Goal: Information Seeking & Learning: Find specific fact

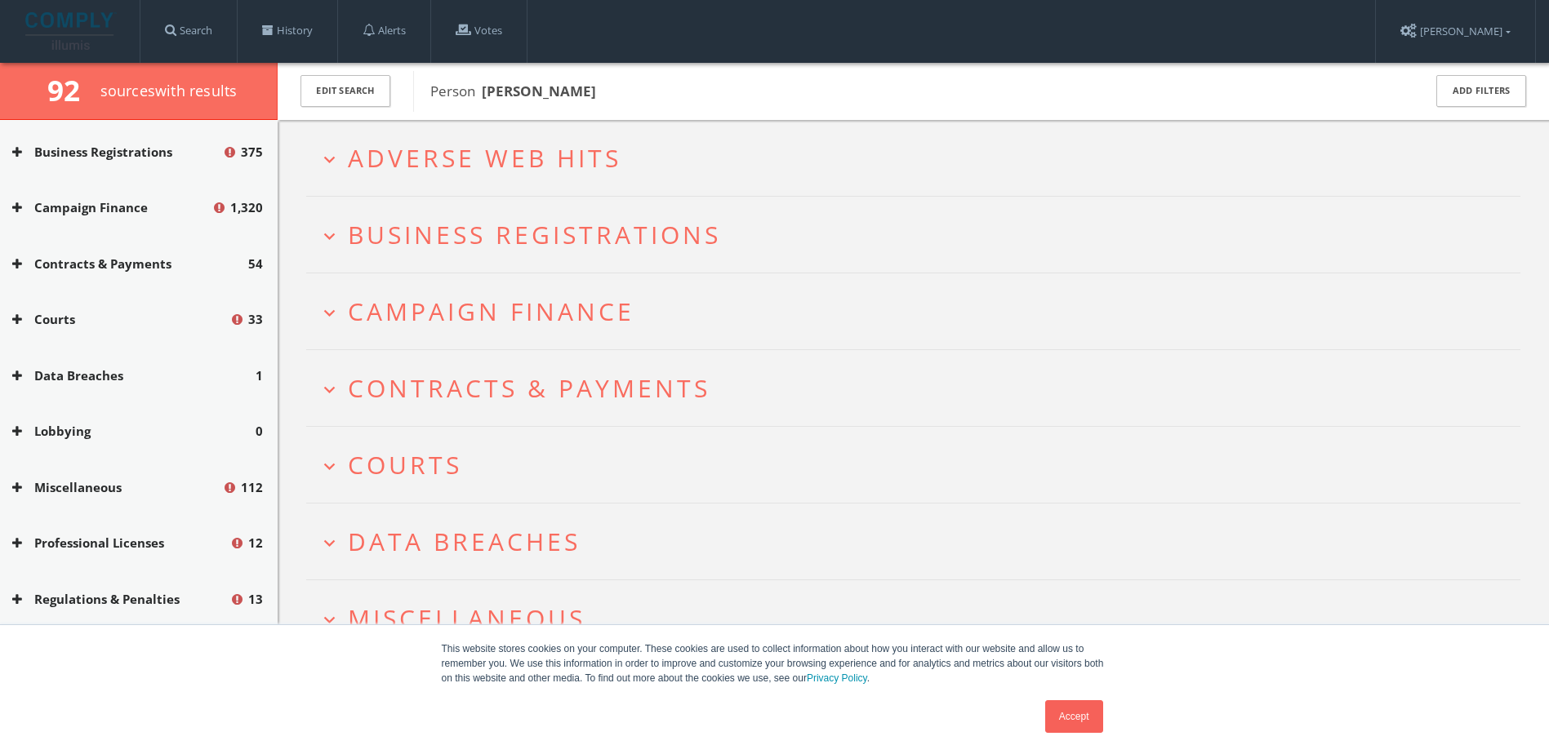
scroll to position [121, 0]
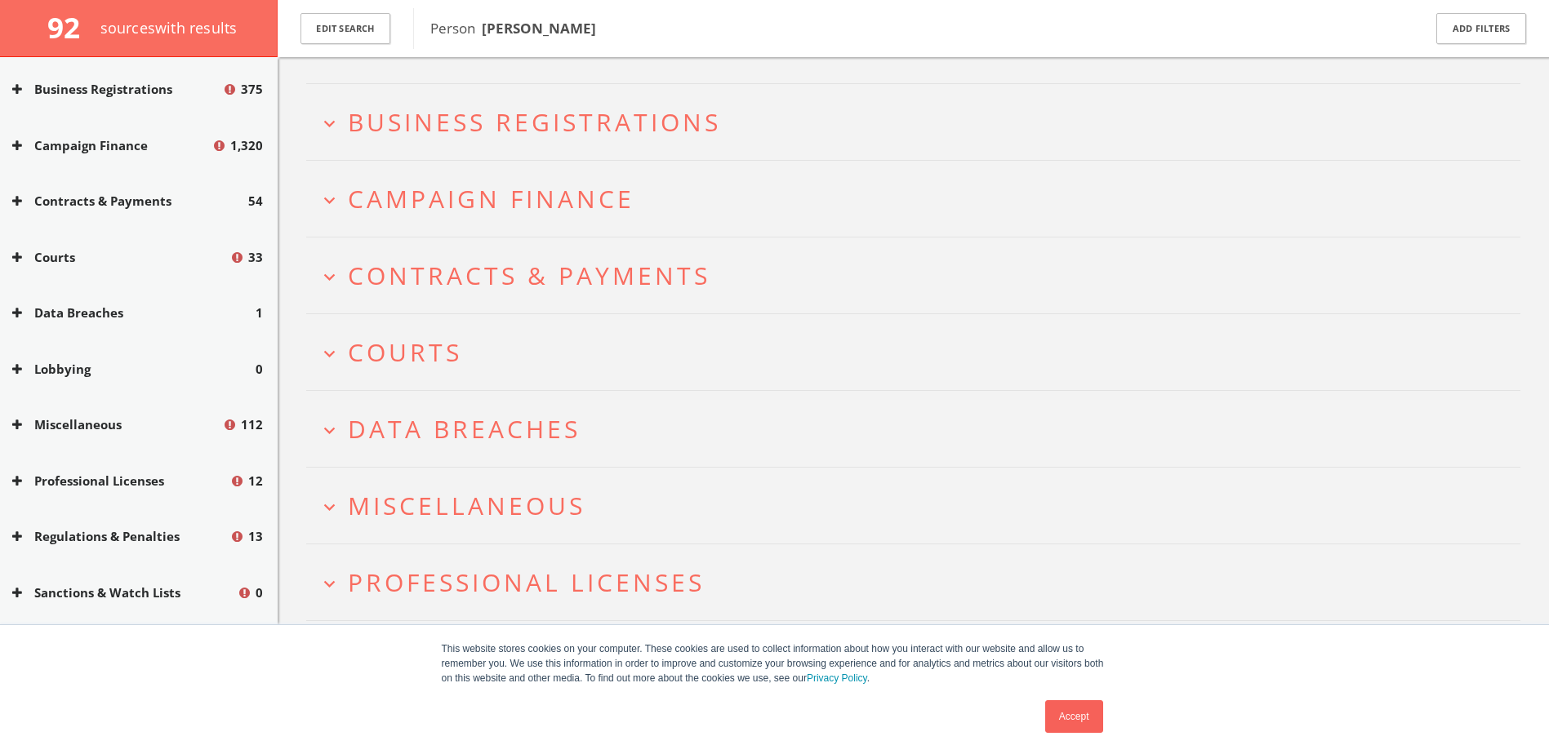
click at [330, 427] on icon "expand_more" at bounding box center [329, 431] width 22 height 22
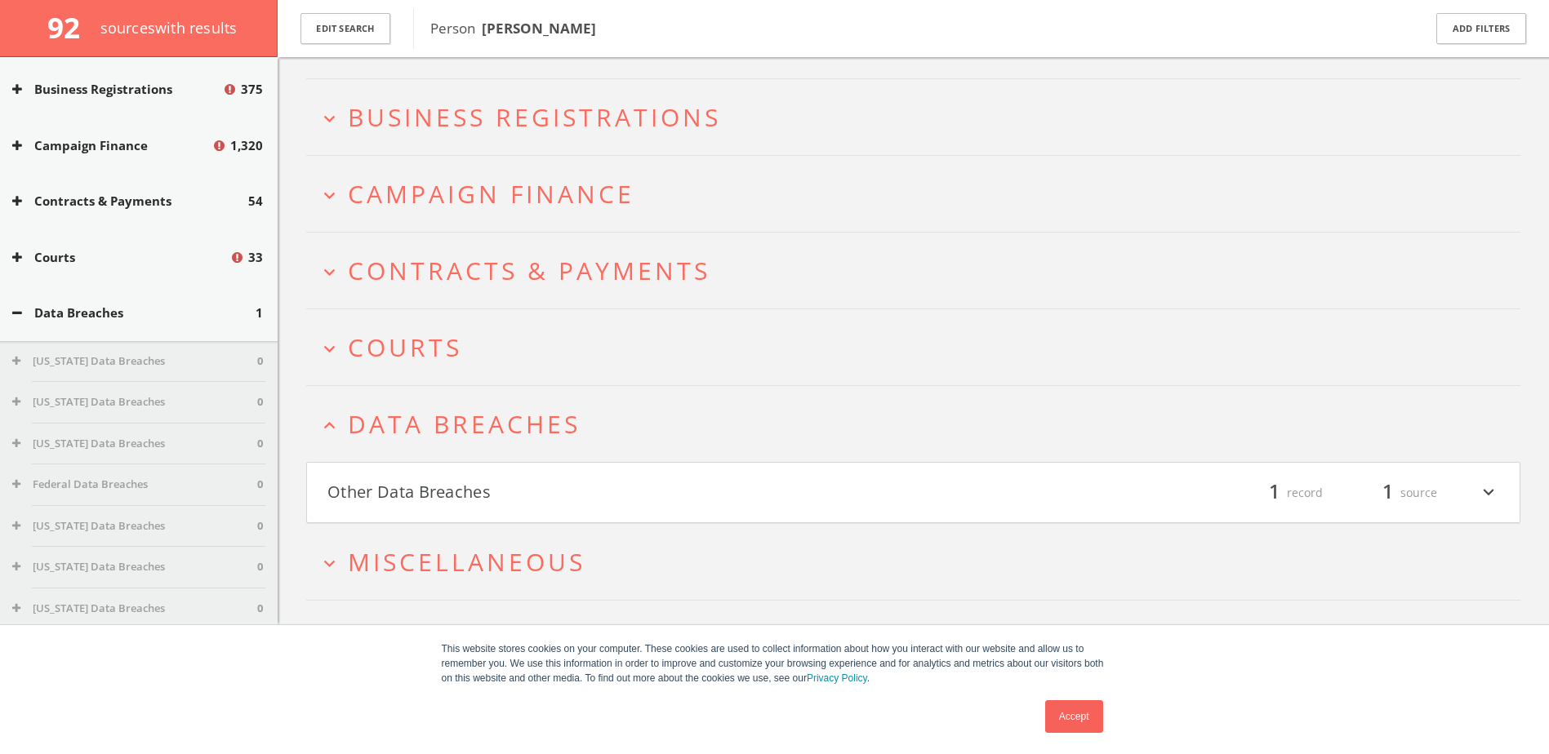
click at [330, 427] on icon "expand_less" at bounding box center [329, 426] width 22 height 22
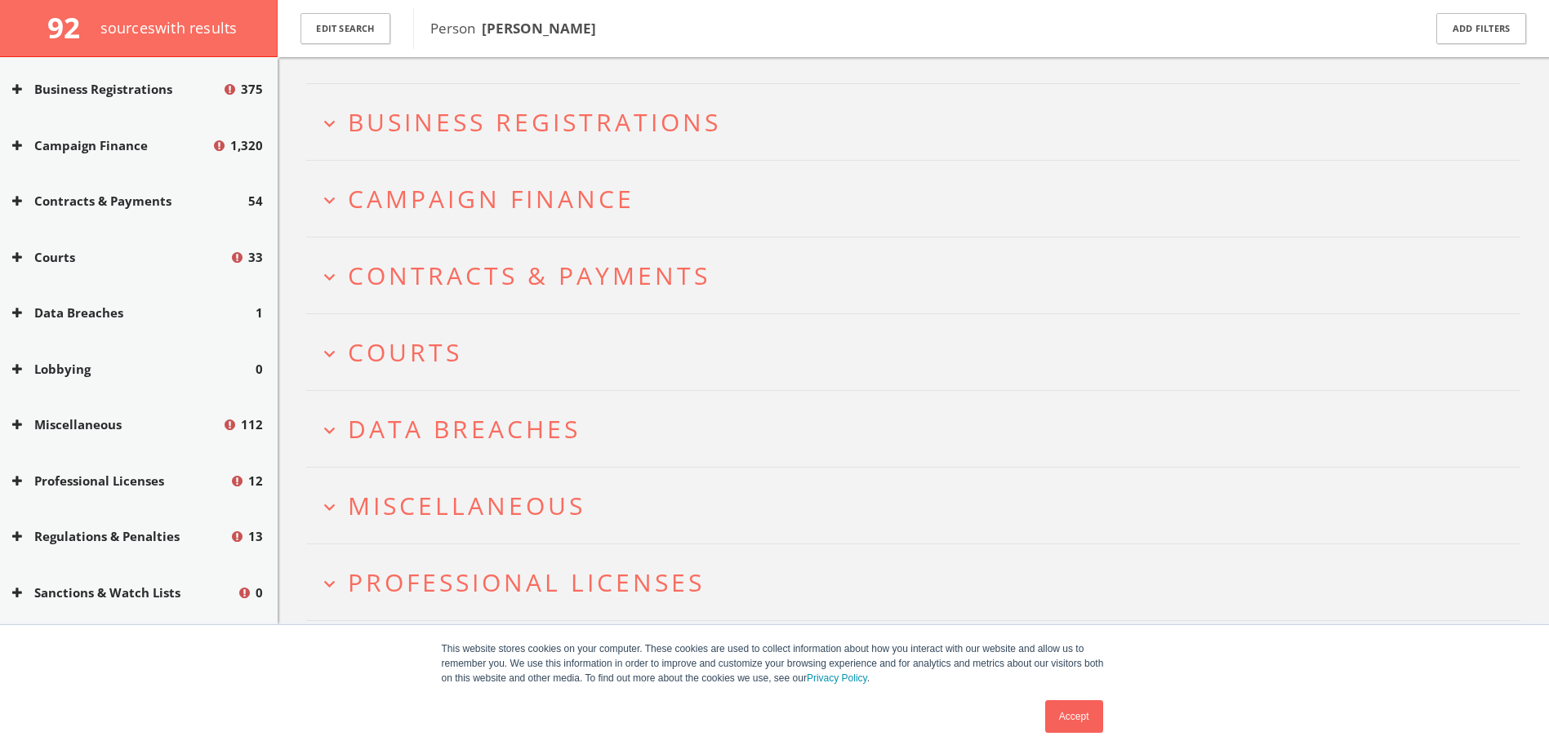
click at [331, 346] on icon "expand_more" at bounding box center [329, 354] width 22 height 22
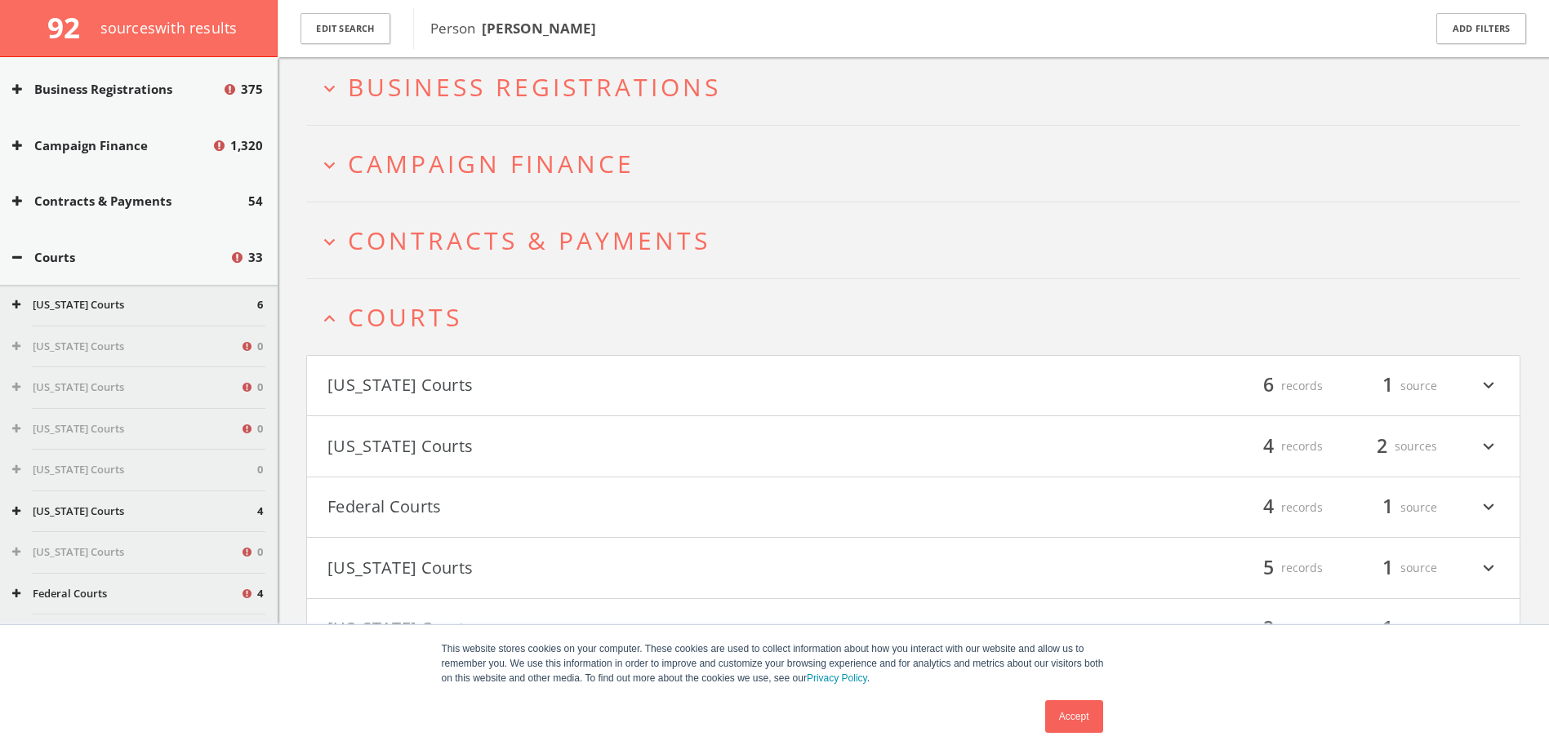
scroll to position [153, 0]
click at [335, 242] on icon "expand_more" at bounding box center [329, 245] width 22 height 22
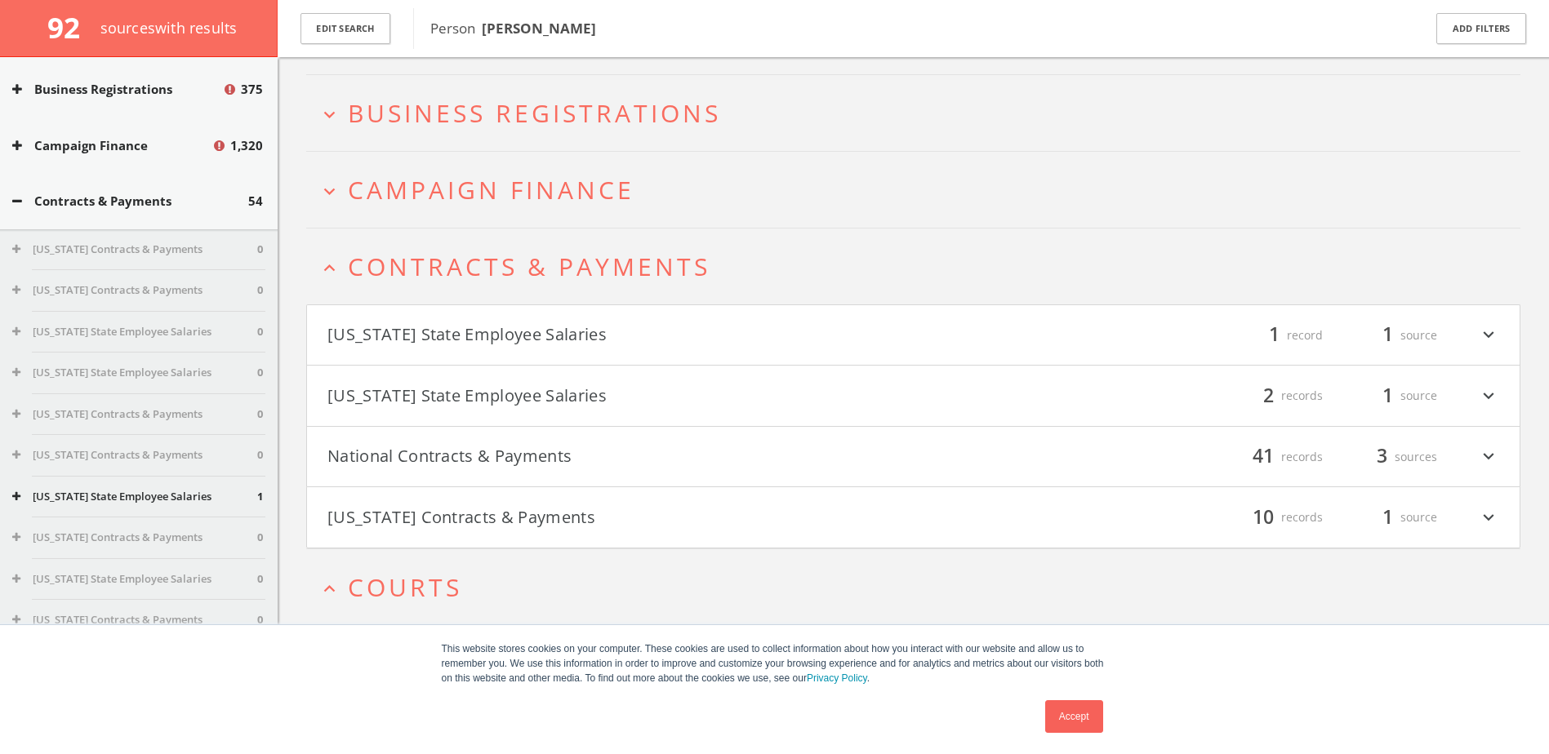
scroll to position [129, 0]
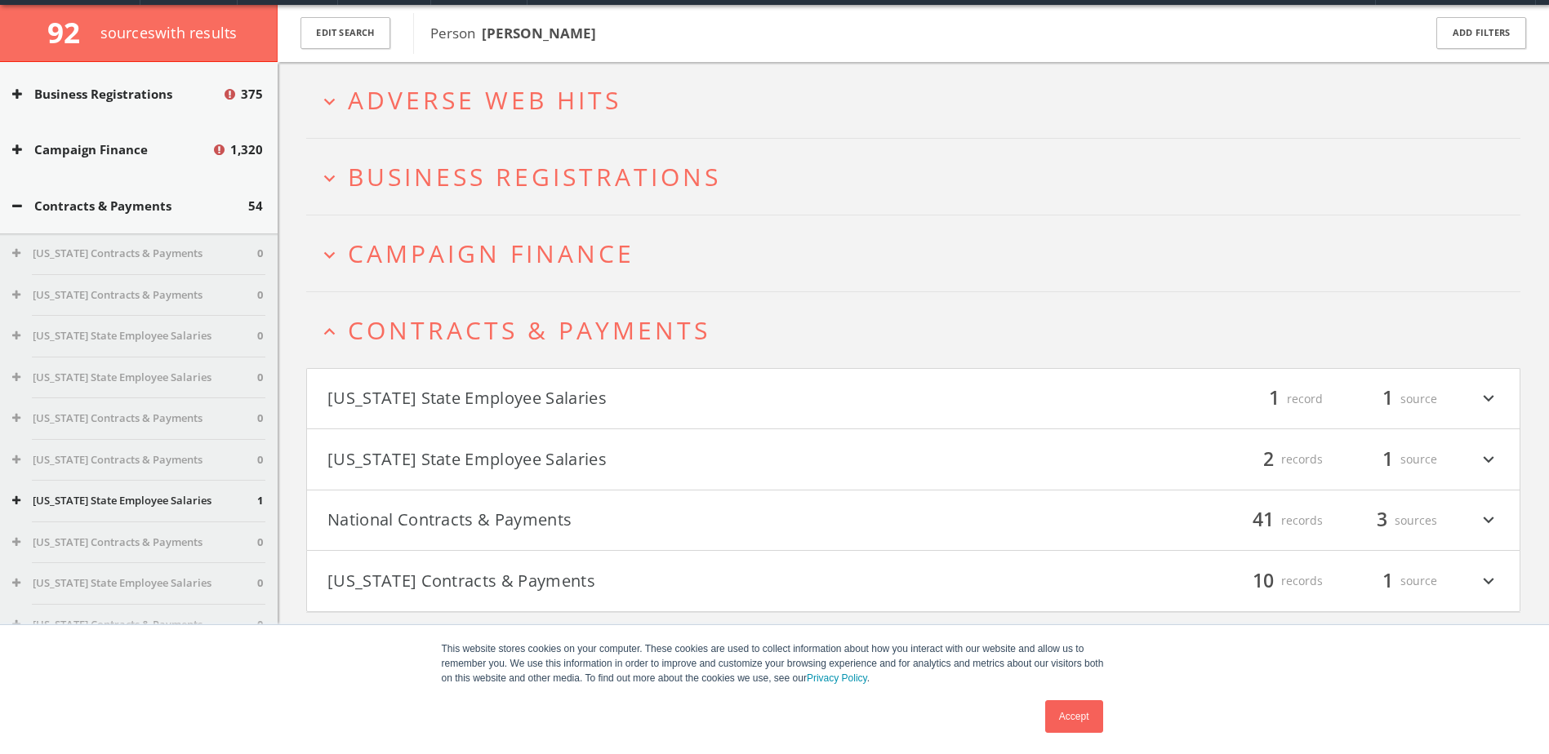
click at [331, 248] on icon "expand_more" at bounding box center [329, 255] width 22 height 22
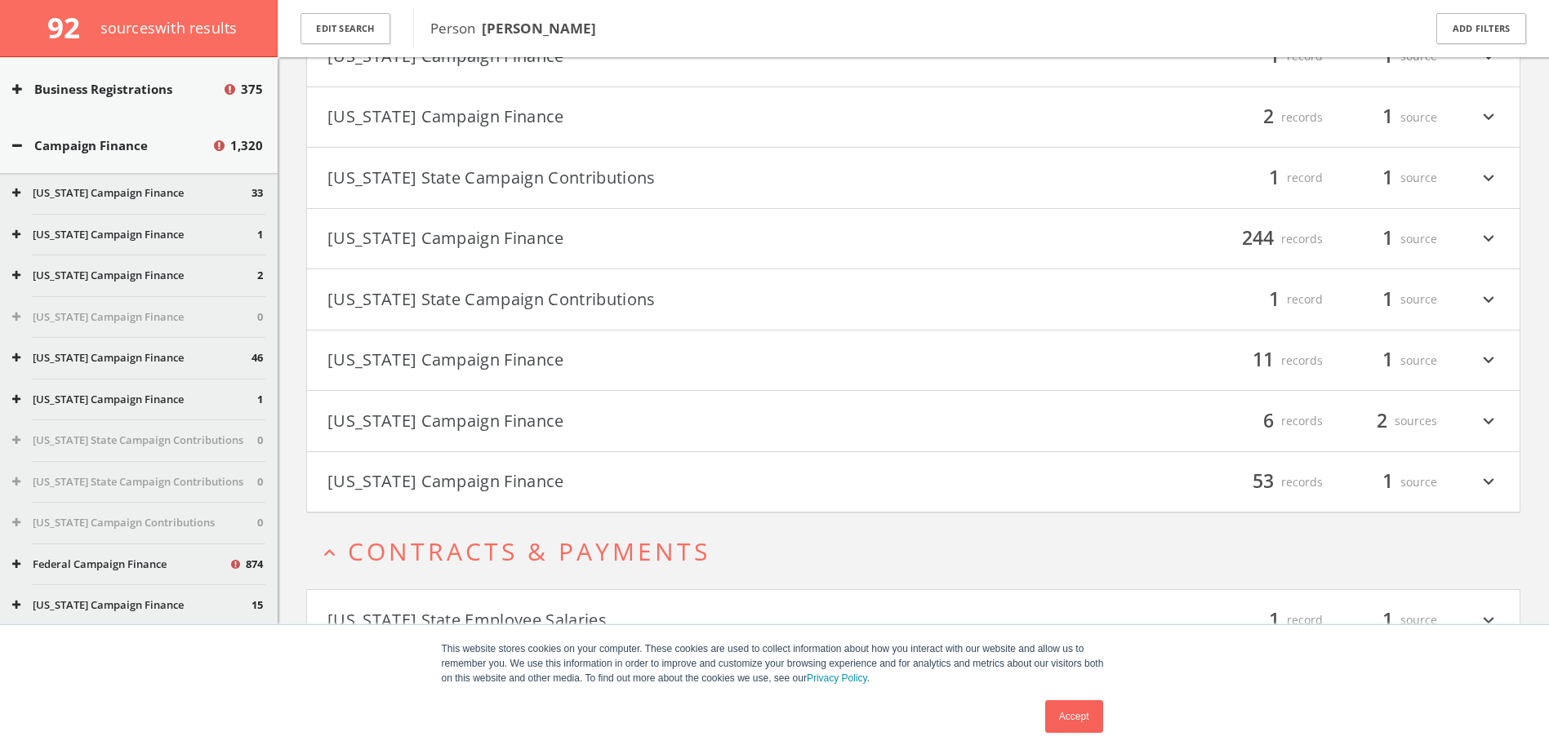
scroll to position [1364, 0]
click at [1495, 416] on icon "expand_more" at bounding box center [1488, 423] width 21 height 28
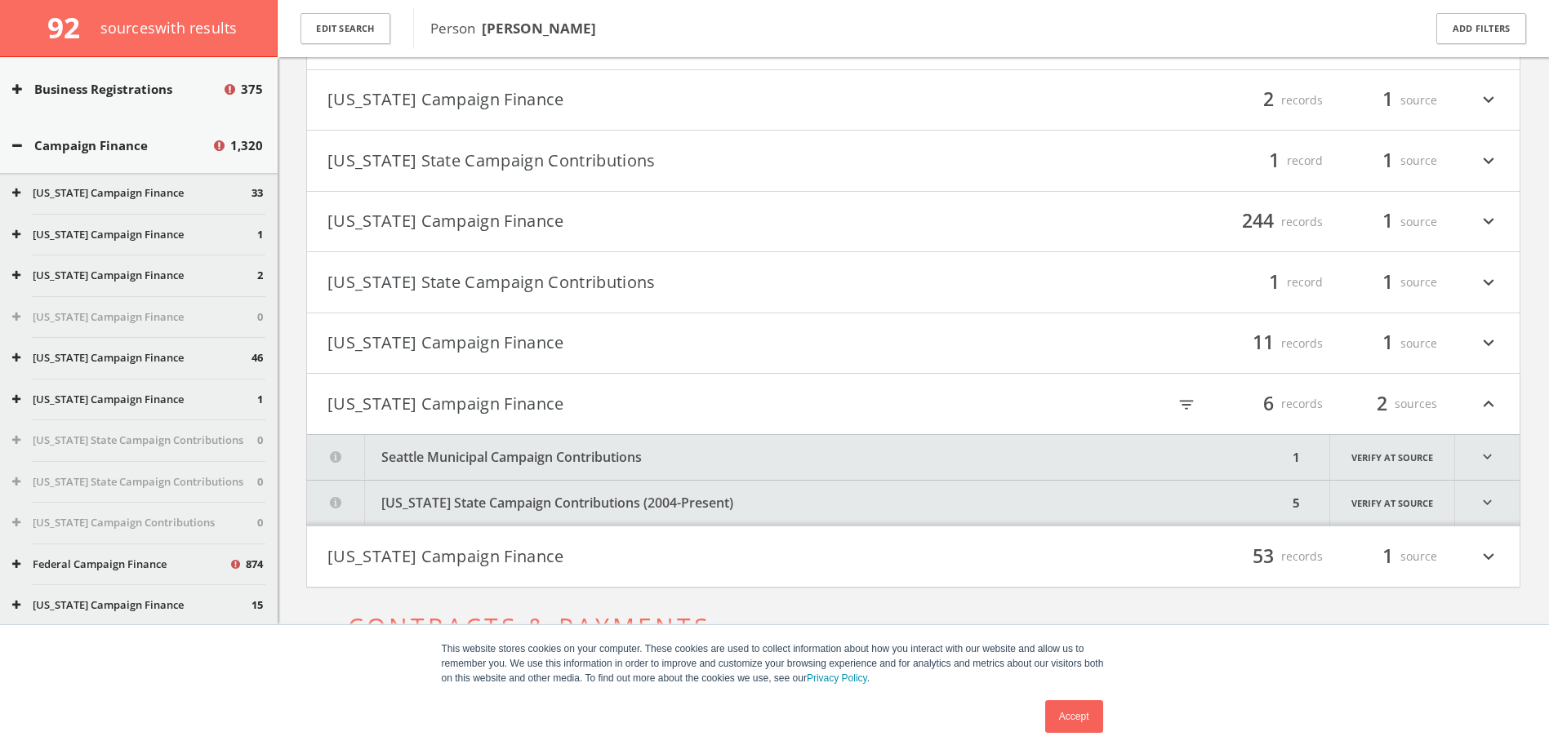
scroll to position [1370, 0]
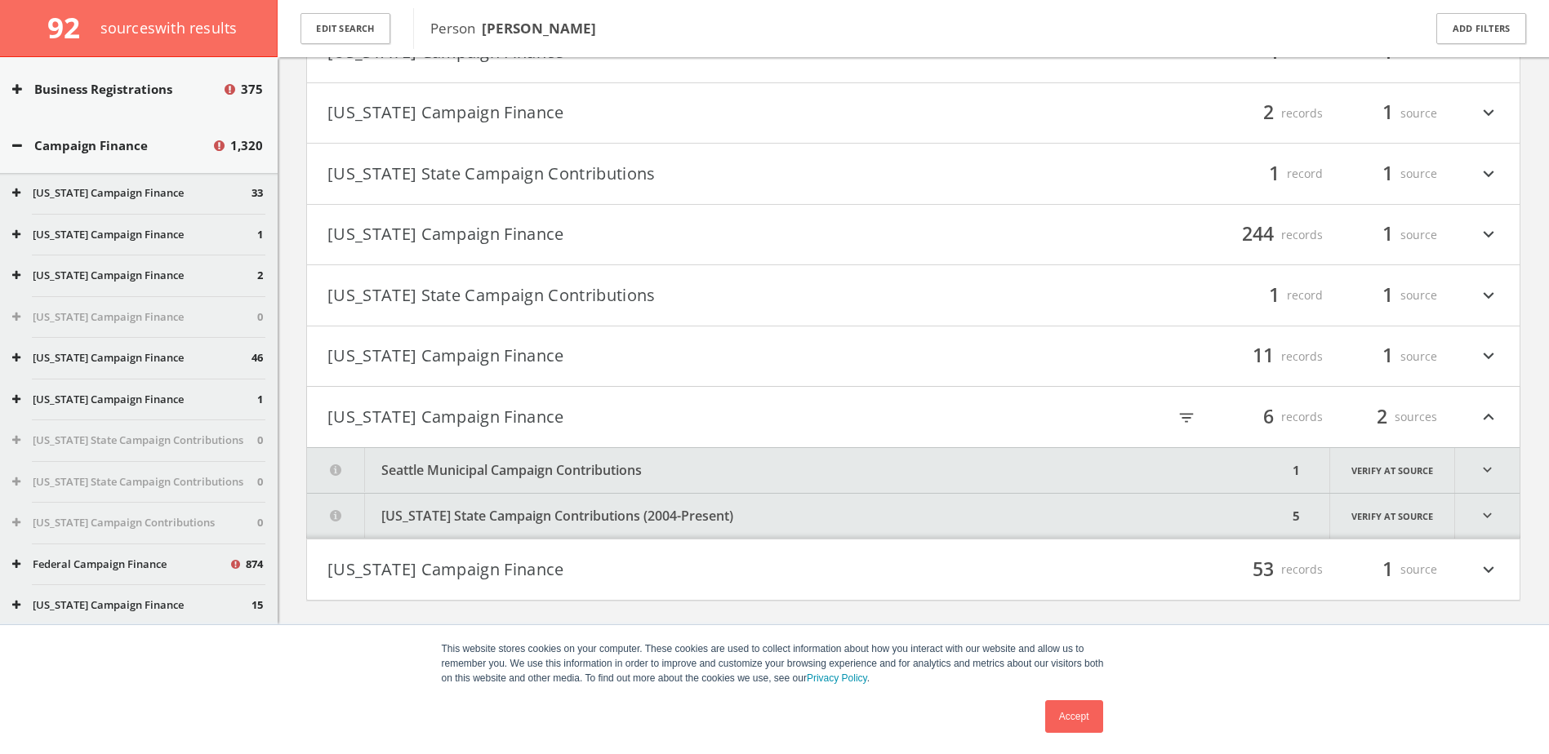
click at [1491, 345] on icon "expand_more" at bounding box center [1488, 357] width 21 height 28
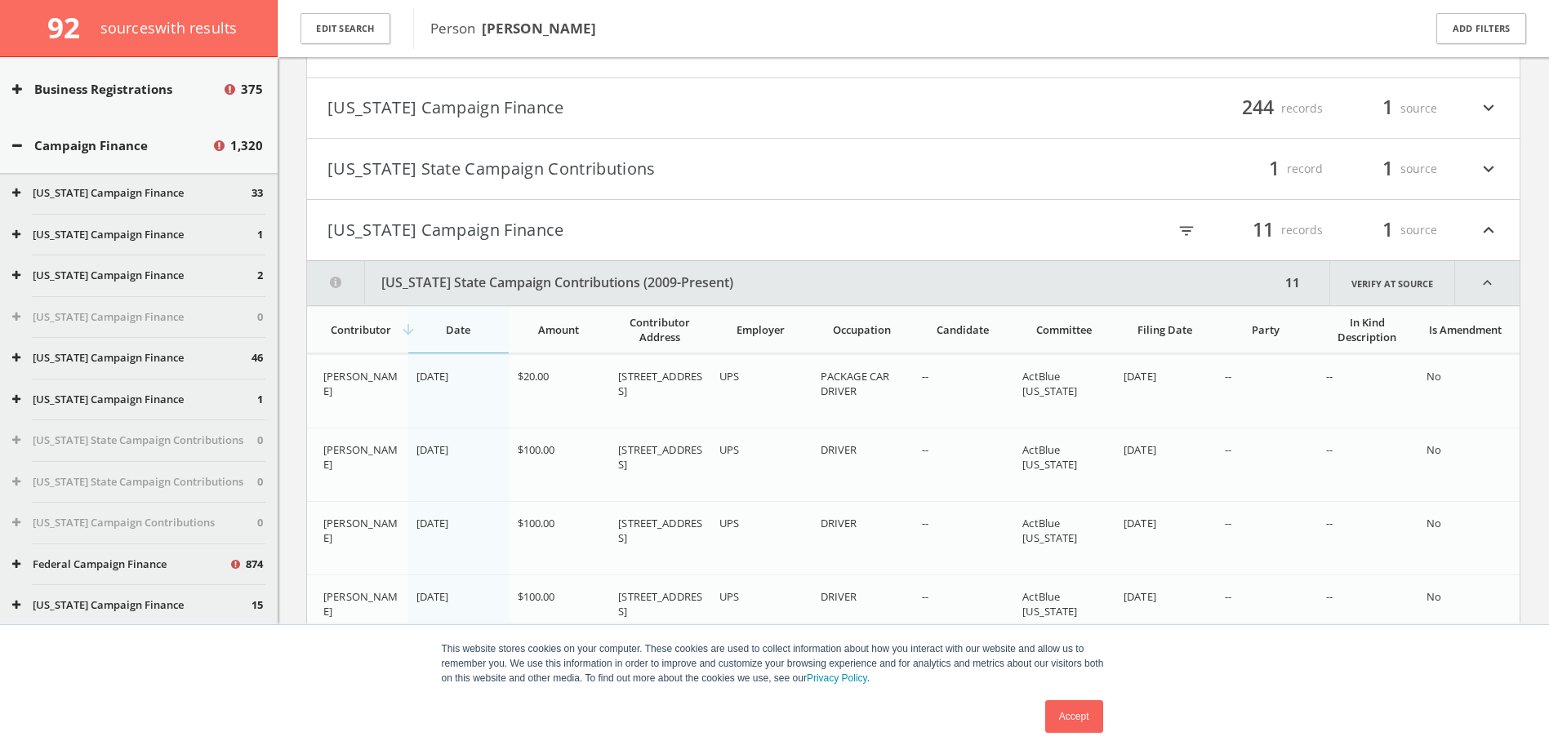
scroll to position [1400, 0]
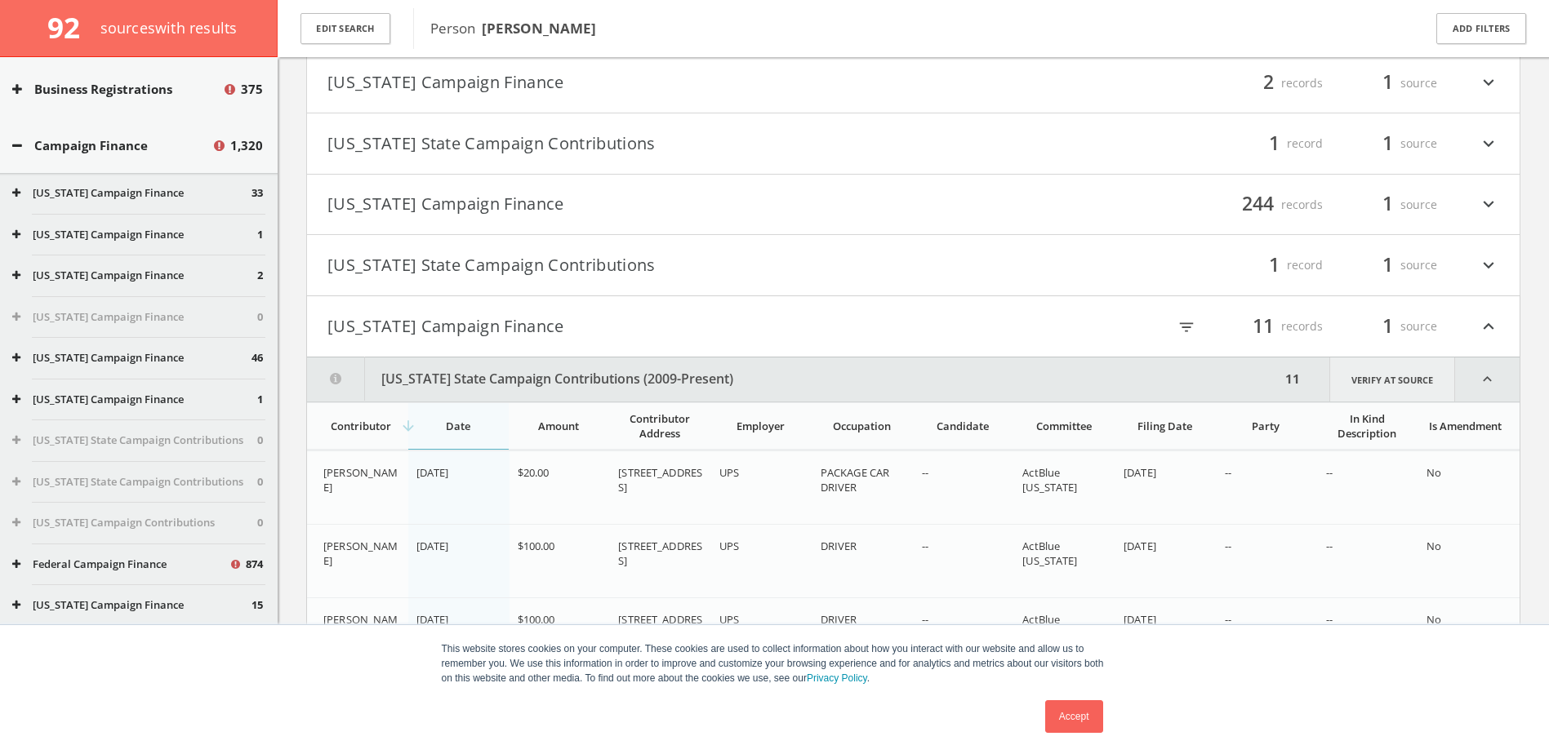
click at [1403, 382] on link "Verify at source" at bounding box center [1392, 380] width 126 height 44
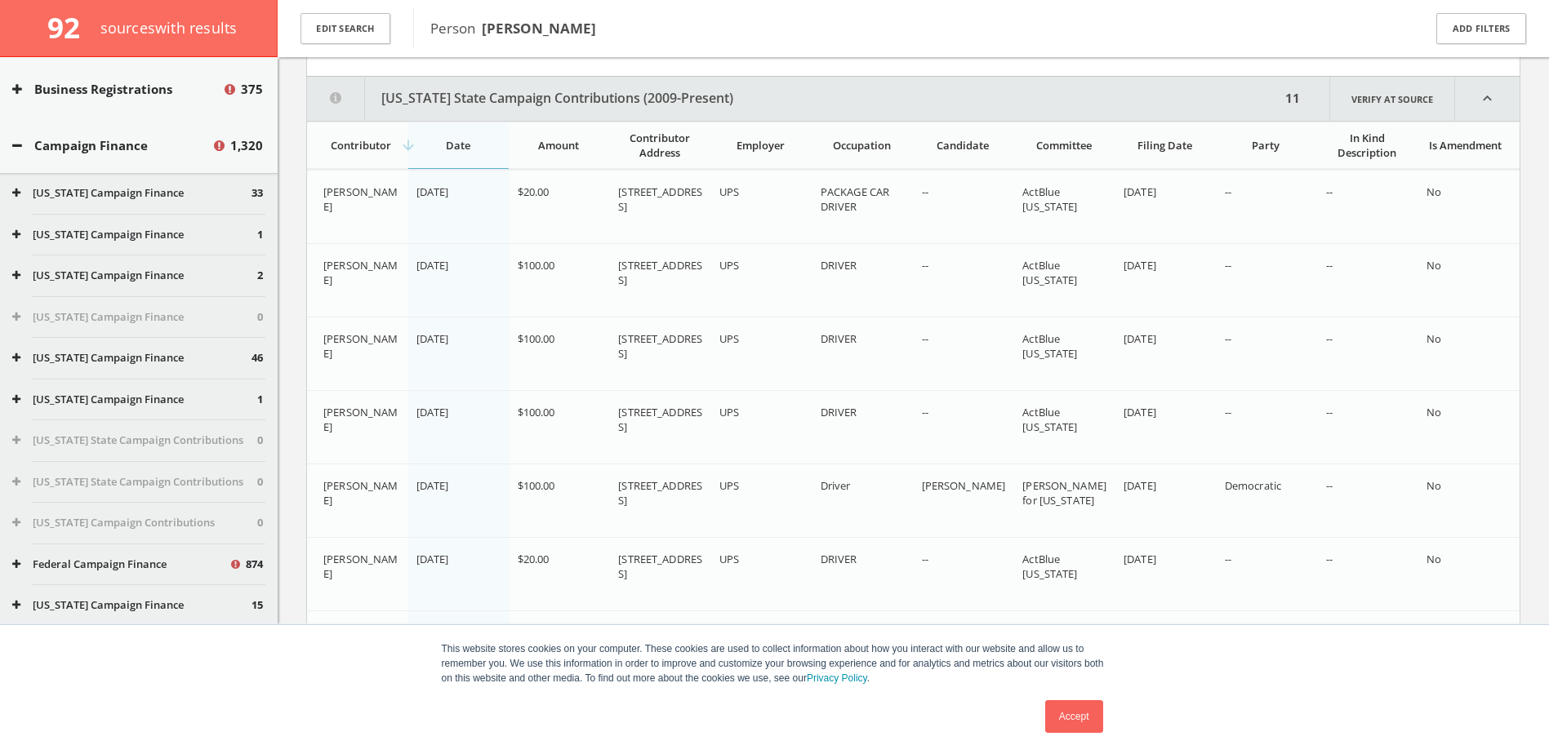
scroll to position [1682, 0]
click at [1389, 109] on link "Verify at source" at bounding box center [1392, 98] width 126 height 44
click at [1364, 91] on link "Verify at source" at bounding box center [1392, 98] width 126 height 44
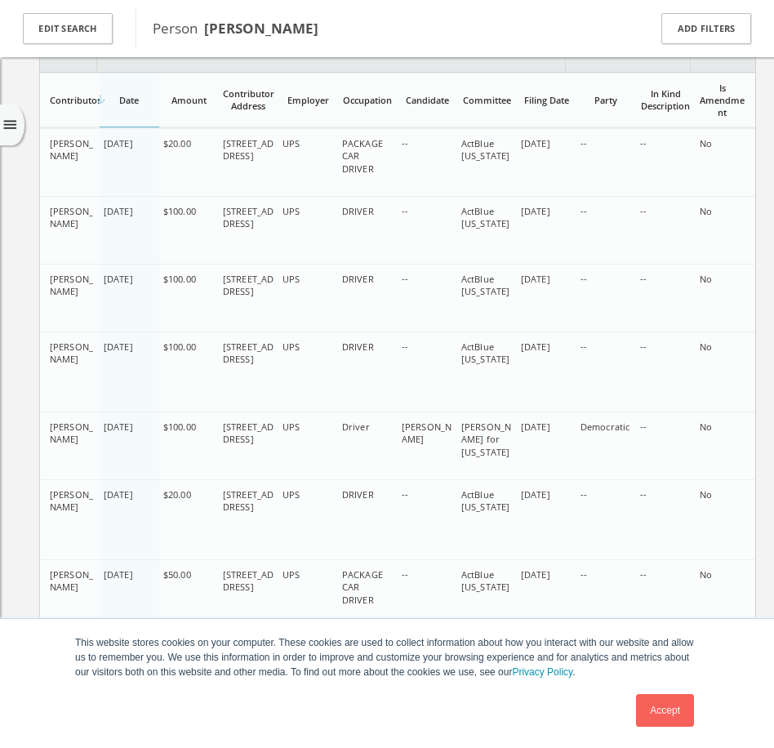
scroll to position [1537, 0]
click at [327, 37] on span "Person [PERSON_NAME]" at bounding box center [389, 28] width 473 height 21
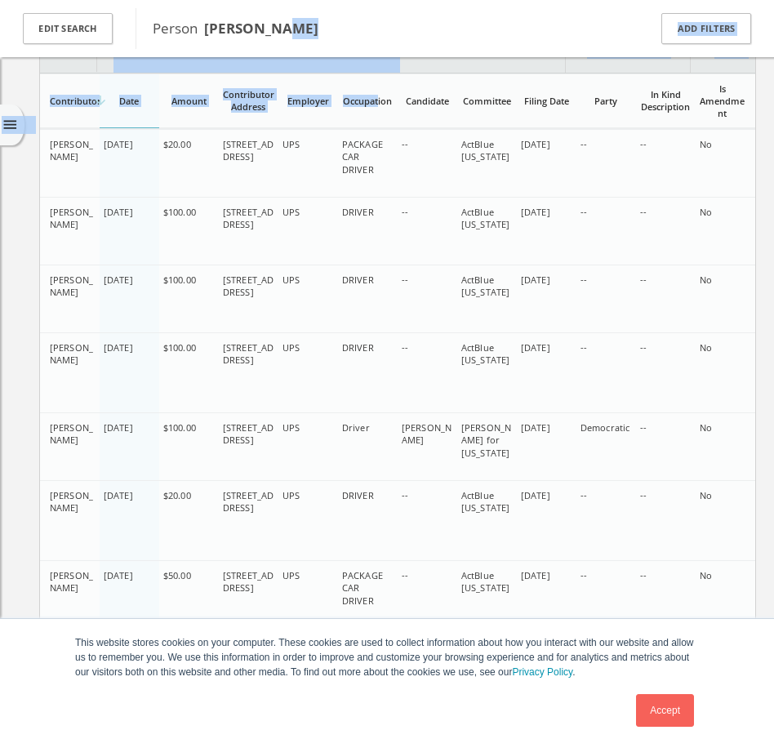
drag, startPoint x: 380, startPoint y: 45, endPoint x: 380, endPoint y: 74, distance: 29.4
click at [380, 74] on div "92 source s with results Edit Search Person [PERSON_NAME] Add Filters menu clos…" at bounding box center [387, 440] width 774 height 3854
drag, startPoint x: 380, startPoint y: 74, endPoint x: 331, endPoint y: 99, distance: 54.8
click at [331, 99] on div "Employer" at bounding box center [307, 101] width 51 height 12
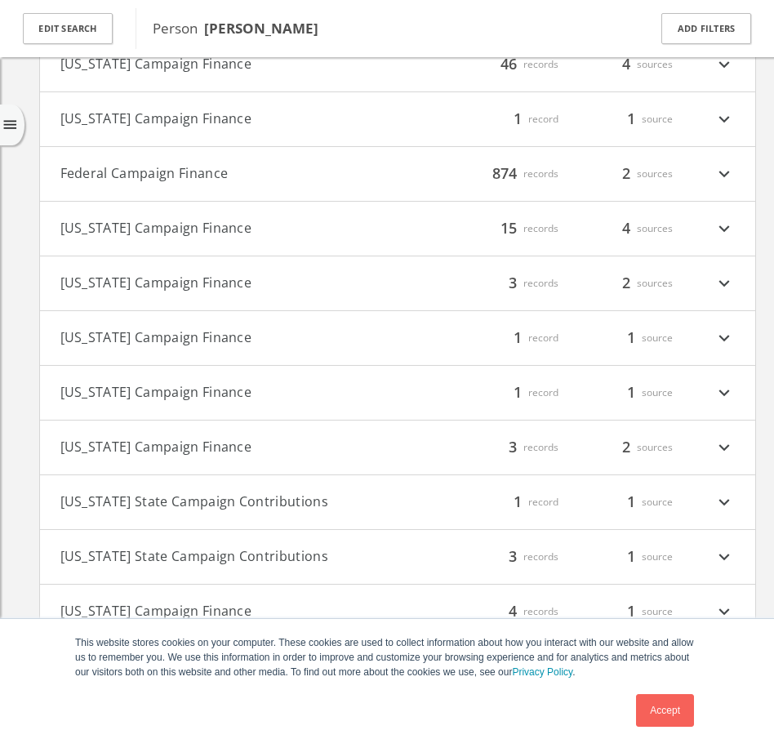
scroll to position [0, 0]
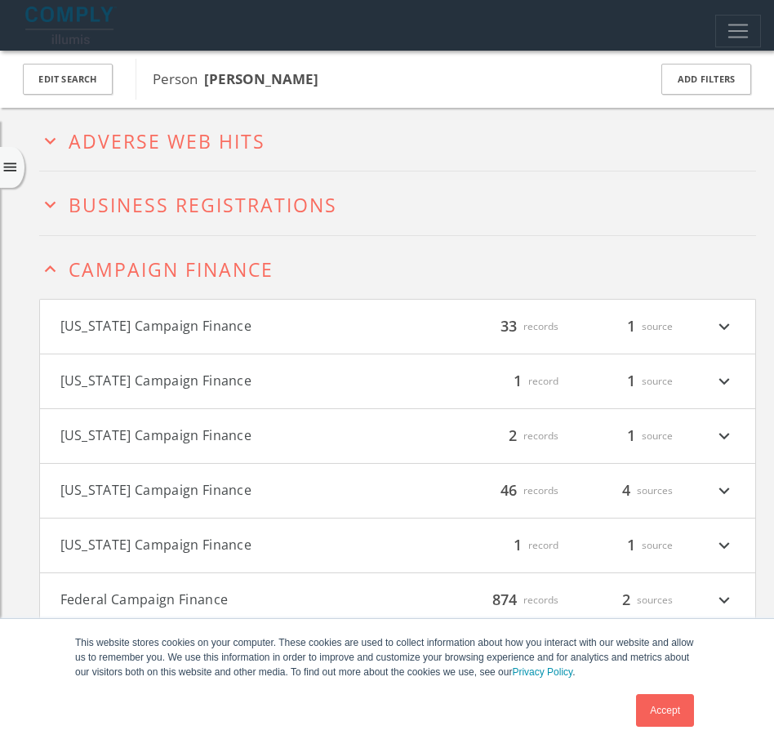
click at [55, 273] on icon "expand_less" at bounding box center [50, 269] width 22 height 22
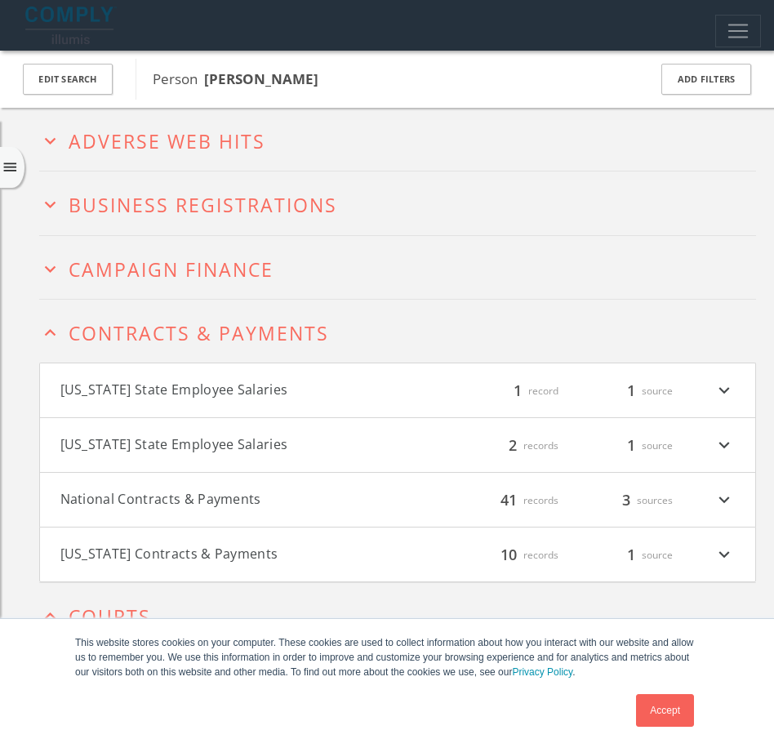
click at [60, 139] on icon "expand_more" at bounding box center [50, 141] width 22 height 22
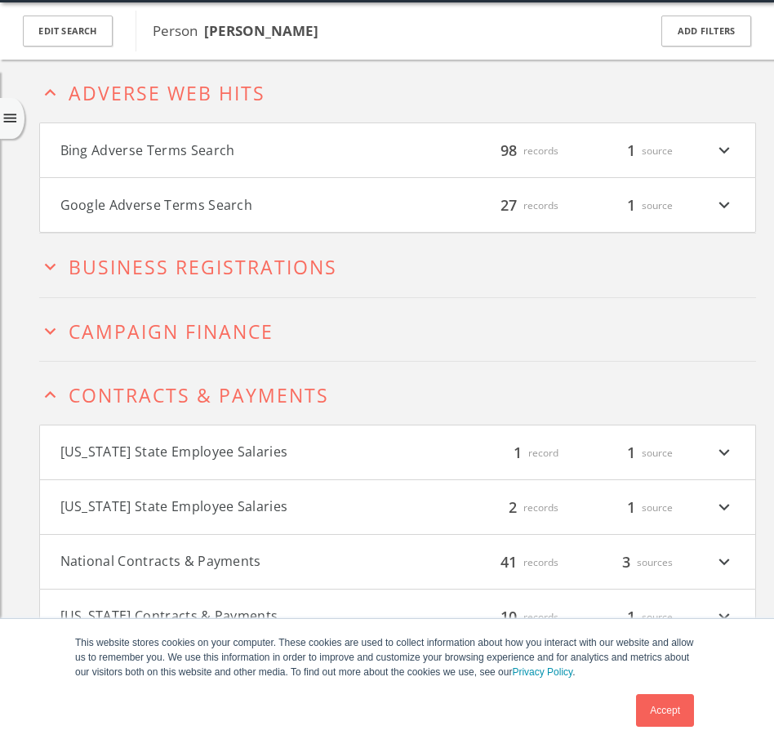
scroll to position [51, 0]
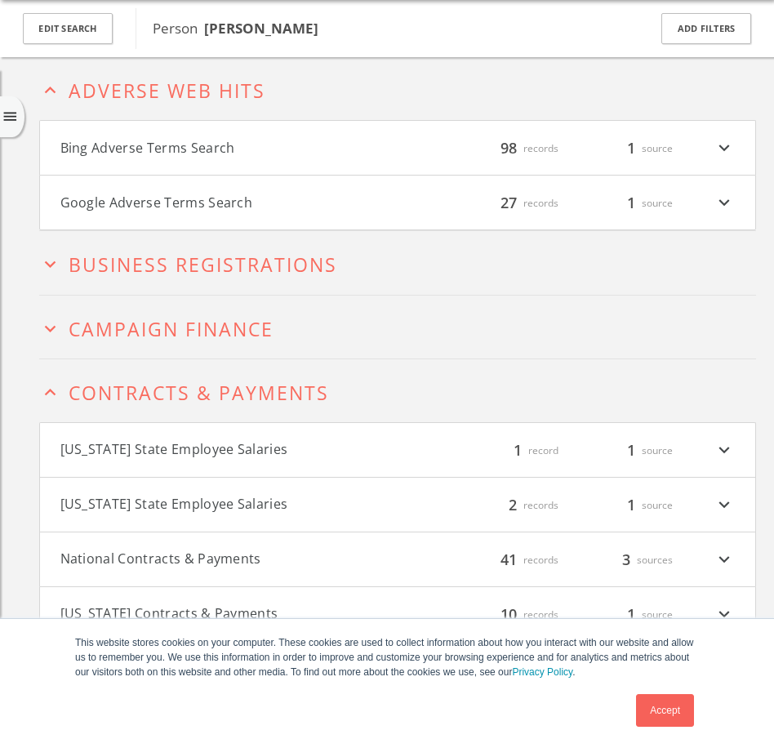
click at [715, 140] on icon "expand_more" at bounding box center [724, 147] width 21 height 21
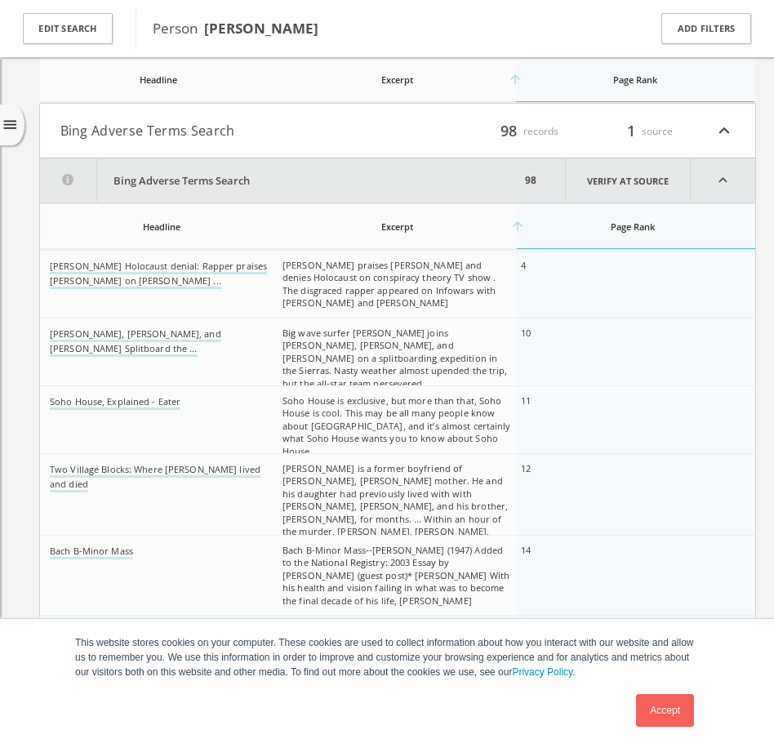
scroll to position [0, 0]
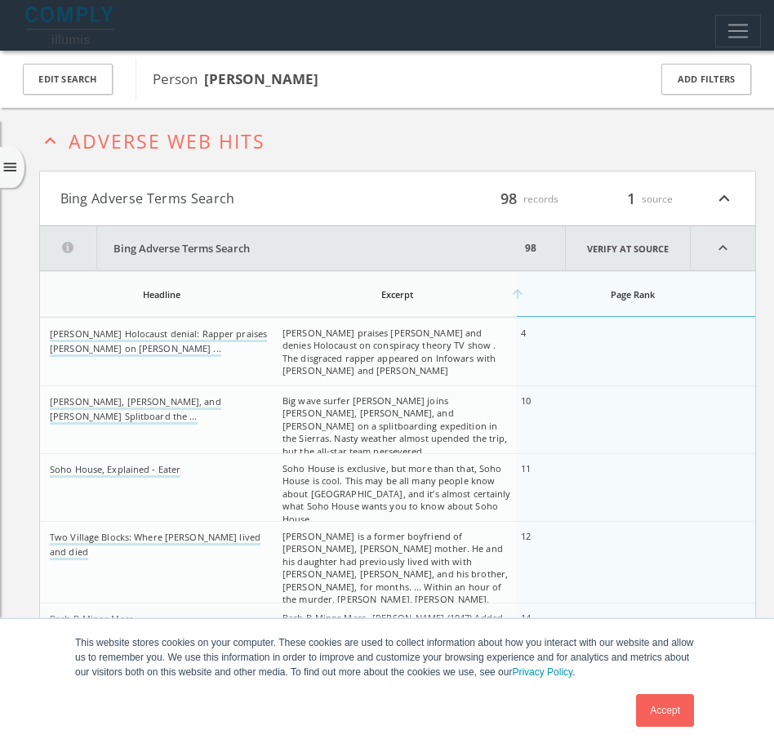
click at [741, 189] on h4 "Bing Adverse Terms Search filter_list 98 records 1 source expand_less" at bounding box center [397, 198] width 715 height 54
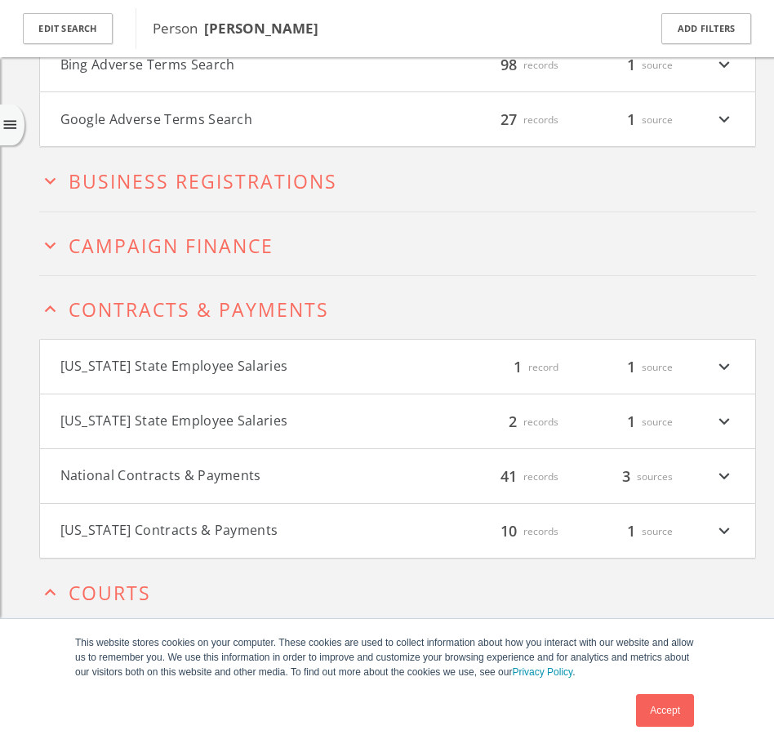
scroll to position [143, 0]
click at [58, 233] on icon "expand_more" at bounding box center [50, 244] width 22 height 22
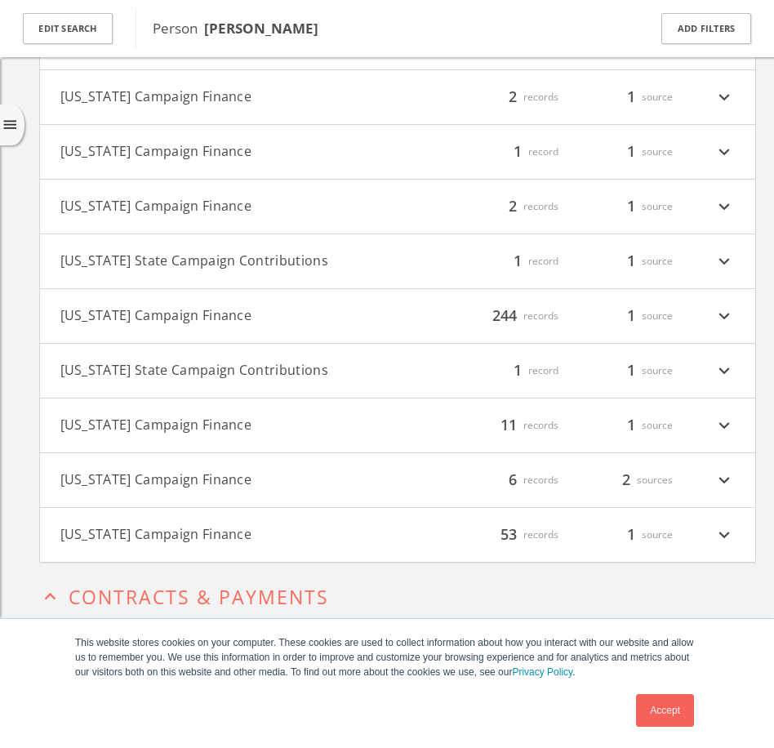
scroll to position [1224, 0]
click at [724, 433] on icon "expand_more" at bounding box center [724, 424] width 21 height 21
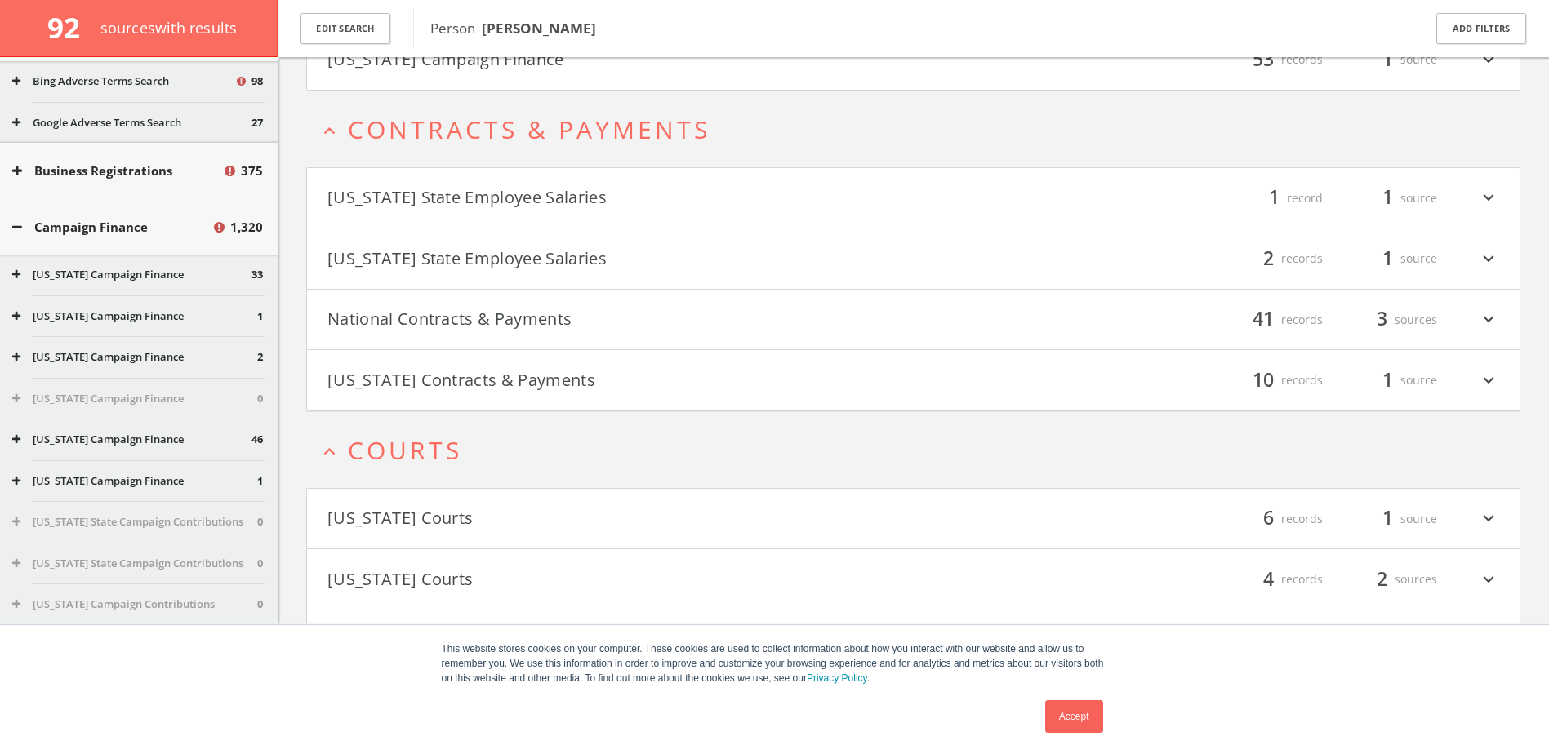
scroll to position [2812, 0]
